Goal: Navigation & Orientation: Find specific page/section

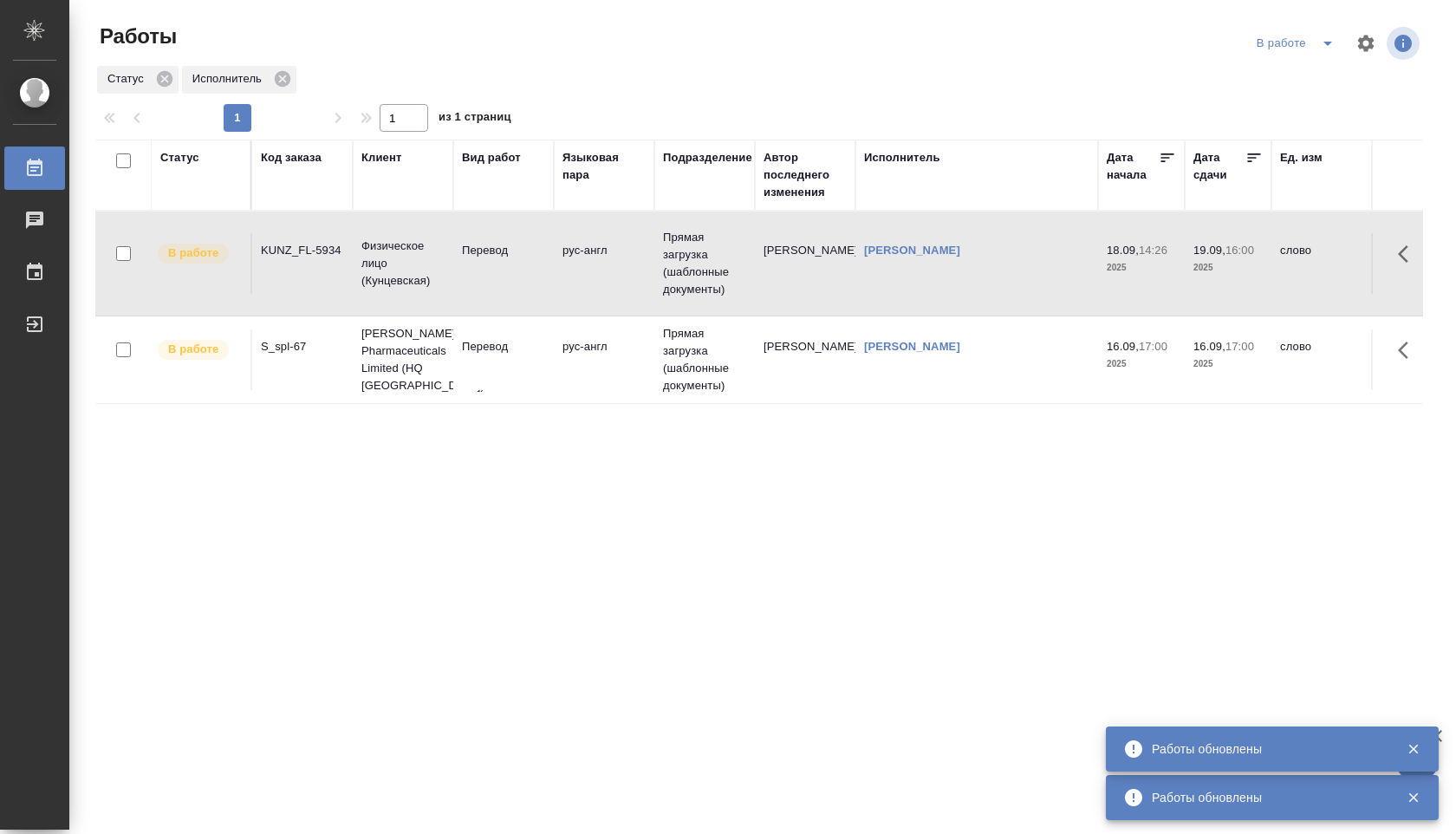
scroll to position [0, 1789]
